Goal: Book appointment/travel/reservation

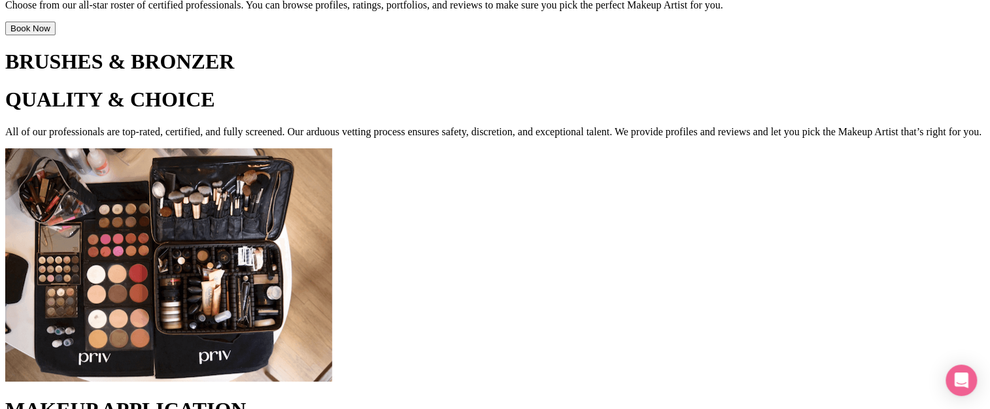
scroll to position [1027, 0]
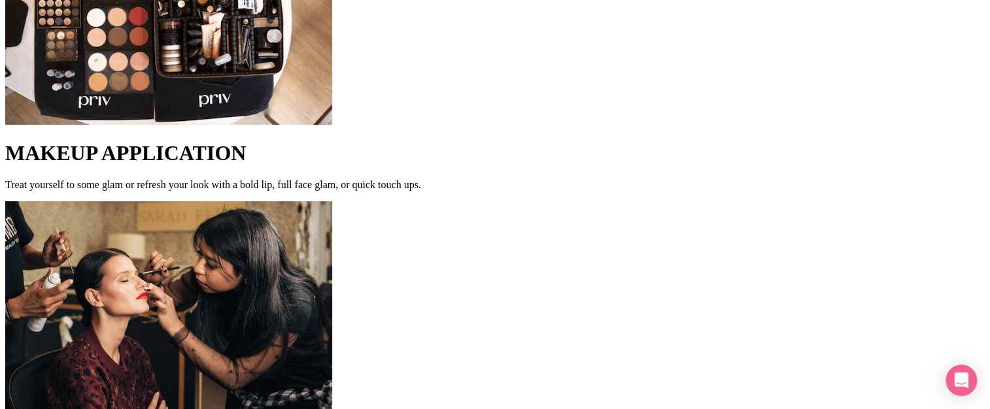
scroll to position [538, 0]
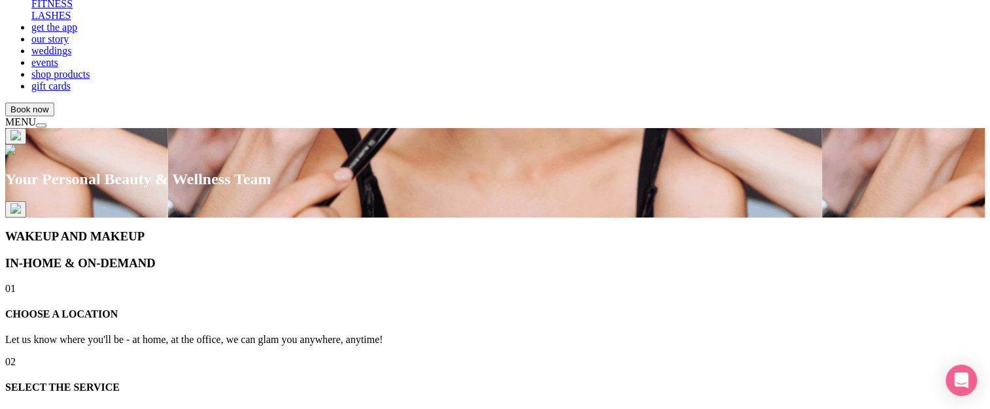
click at [41, 126] on span at bounding box center [41, 126] width 0 height 0
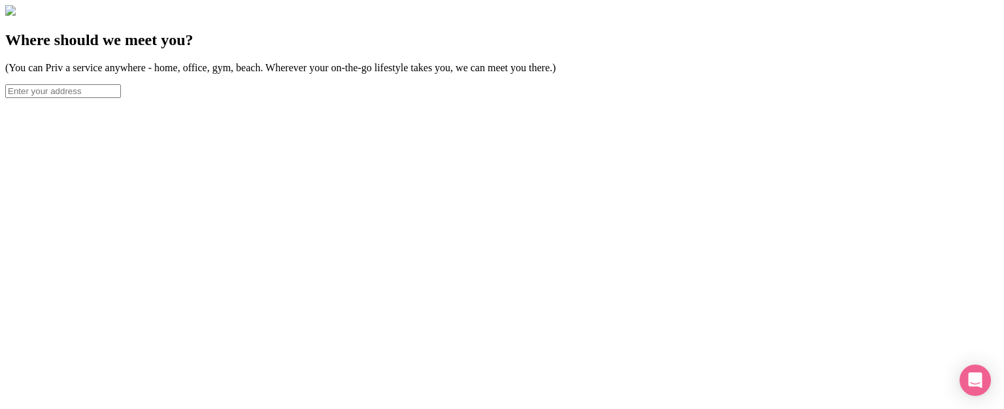
click at [121, 98] on input "text" at bounding box center [63, 91] width 116 height 14
